Goal: Task Accomplishment & Management: Use online tool/utility

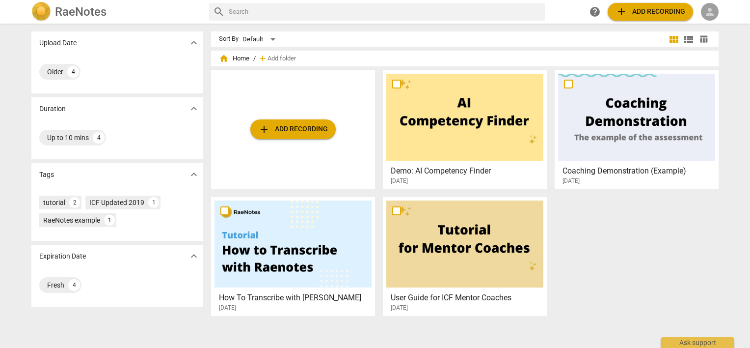
click at [712, 12] on span "person" at bounding box center [710, 12] width 12 height 12
click at [727, 24] on li "Login" at bounding box center [718, 24] width 35 height 24
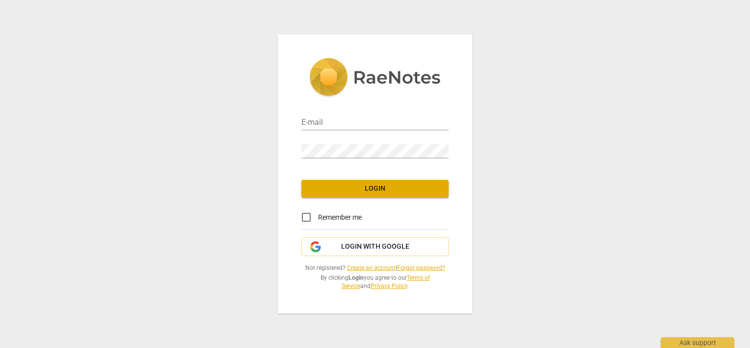
type input "[PERSON_NAME][EMAIL_ADDRESS][DOMAIN_NAME]"
click at [307, 219] on input "Remember me" at bounding box center [307, 217] width 24 height 24
checkbox input "true"
click at [336, 191] on span "Login" at bounding box center [375, 189] width 132 height 10
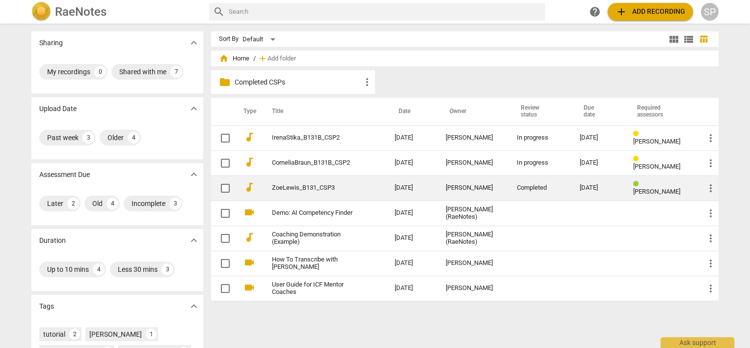
click at [517, 185] on div "Completed" at bounding box center [540, 187] width 47 height 7
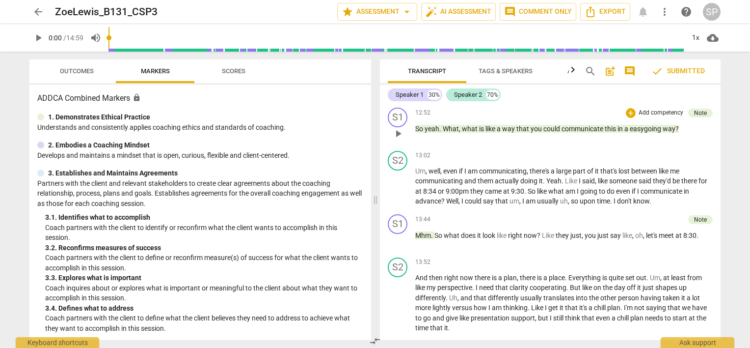
scroll to position [3732, 0]
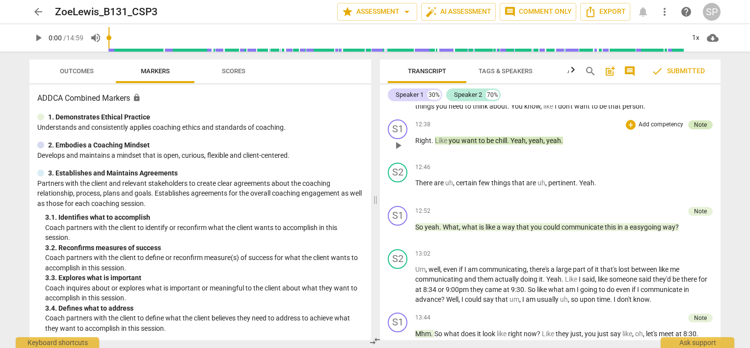
click at [688, 129] on div "Note" at bounding box center [700, 124] width 25 height 9
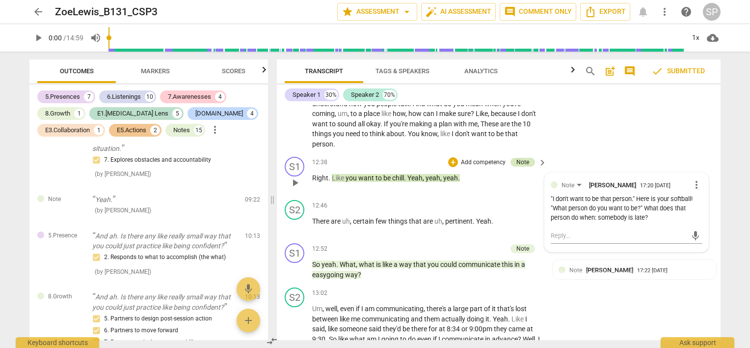
scroll to position [3081, 0]
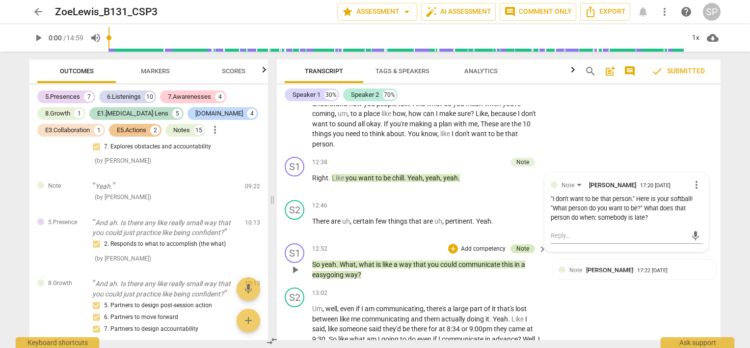
click at [523, 253] on div "Note" at bounding box center [523, 248] width 13 height 9
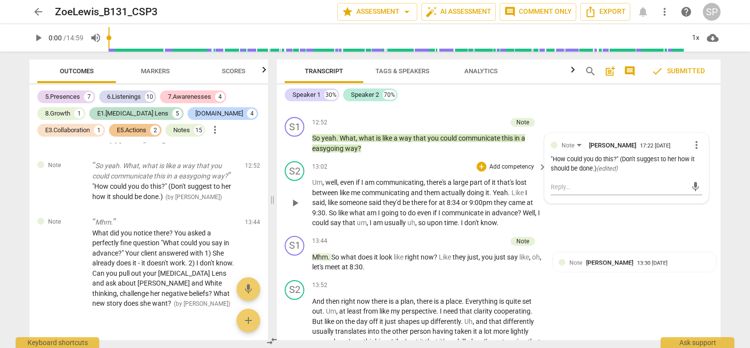
scroll to position [4124, 0]
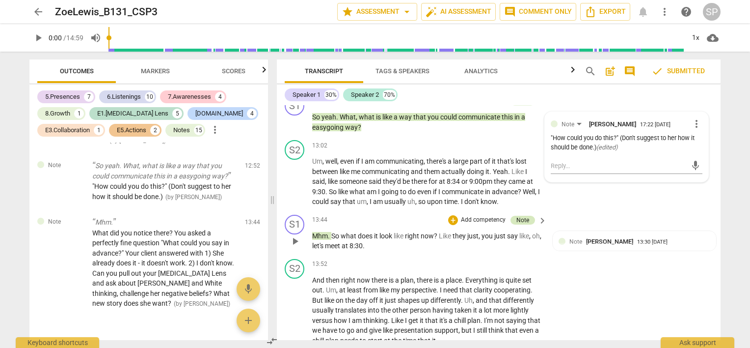
click at [520, 224] on div "Note" at bounding box center [523, 220] width 13 height 9
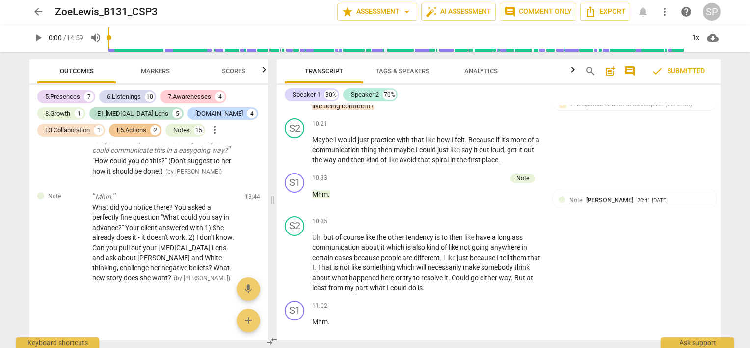
scroll to position [3408, 0]
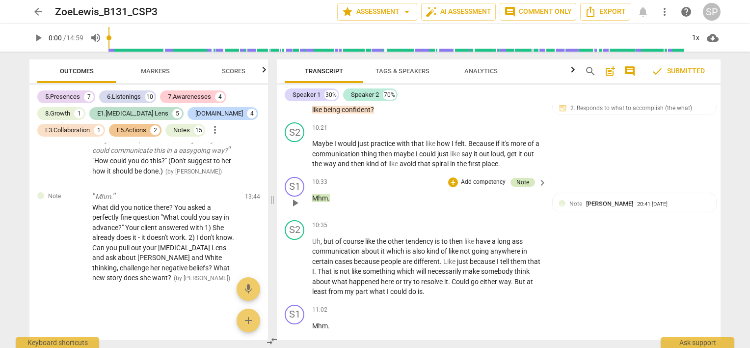
click at [517, 187] on div "Note" at bounding box center [523, 182] width 13 height 9
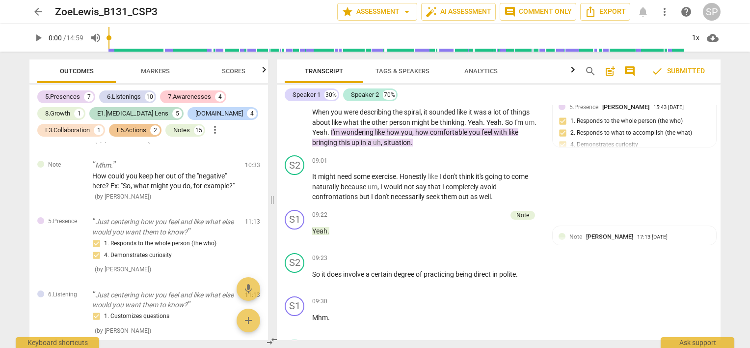
scroll to position [2868, 0]
click at [522, 220] on div "Note" at bounding box center [523, 216] width 13 height 9
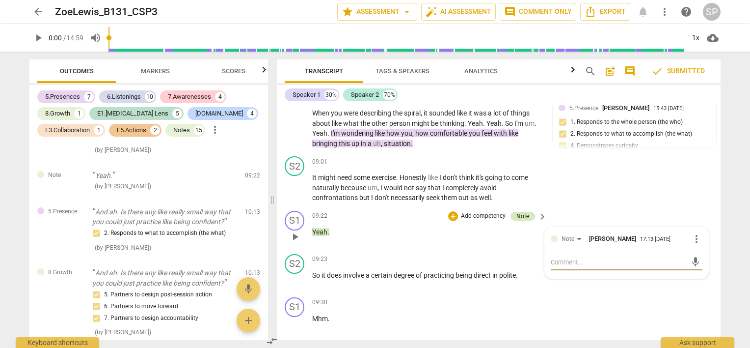
scroll to position [2622, 0]
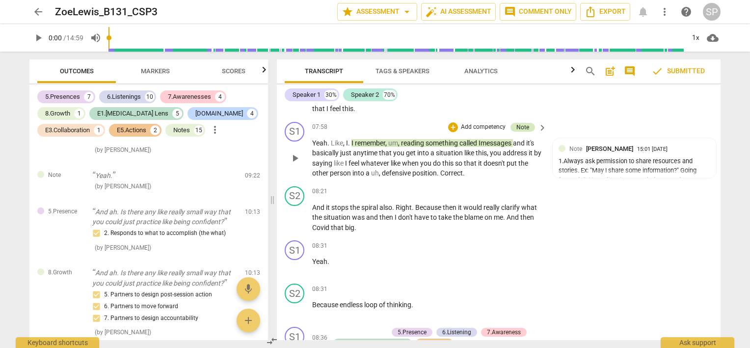
click at [518, 132] on div "Note" at bounding box center [523, 127] width 13 height 9
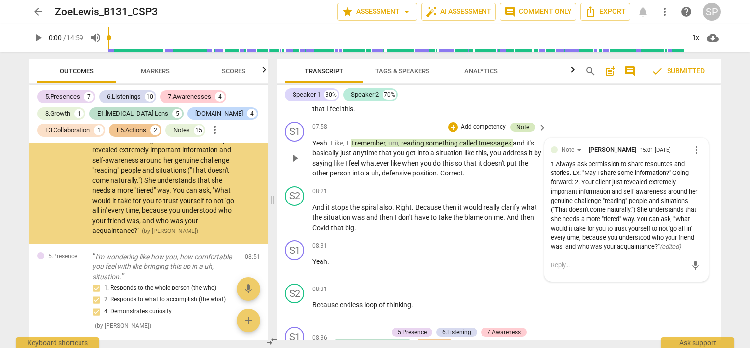
scroll to position [2539, 0]
